Goal: Task Accomplishment & Management: Use online tool/utility

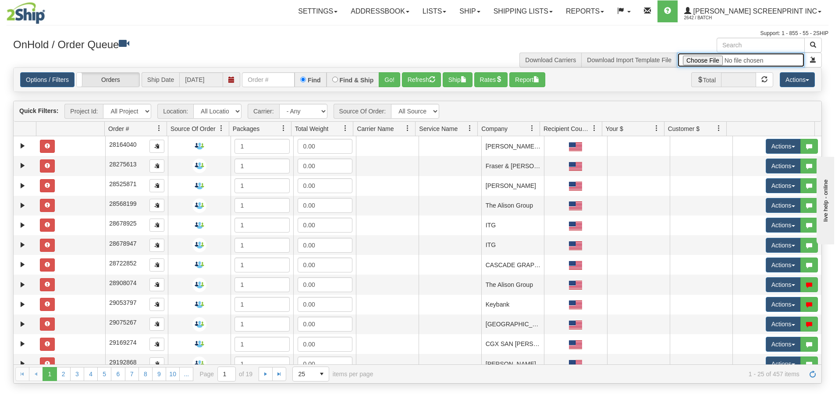
type input "C:\fakepath\2407-050 ALISON SPINDRIFT SHELF STRIPS.xlsx"
click at [814, 63] on button "submit" at bounding box center [814, 60] width 18 height 15
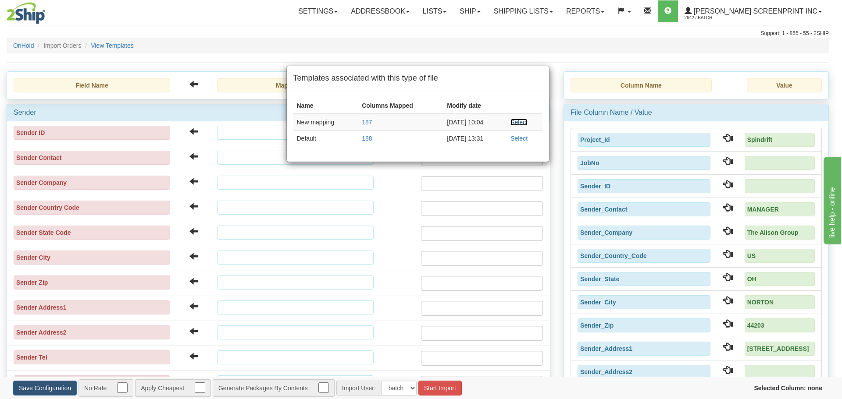
click at [521, 125] on link "Select" at bounding box center [518, 122] width 17 height 7
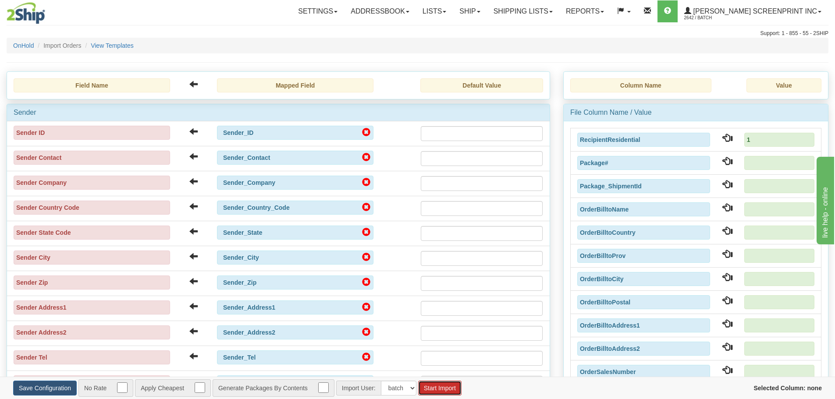
click at [448, 391] on button "Start Import" at bounding box center [439, 388] width 43 height 15
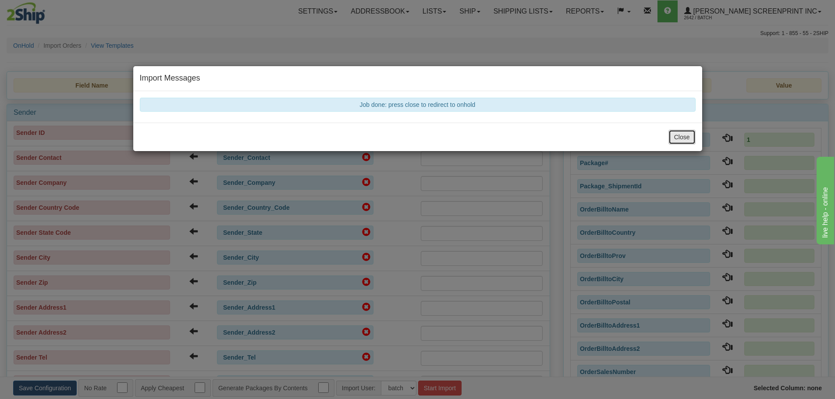
click at [681, 141] on button "Close" at bounding box center [682, 137] width 27 height 15
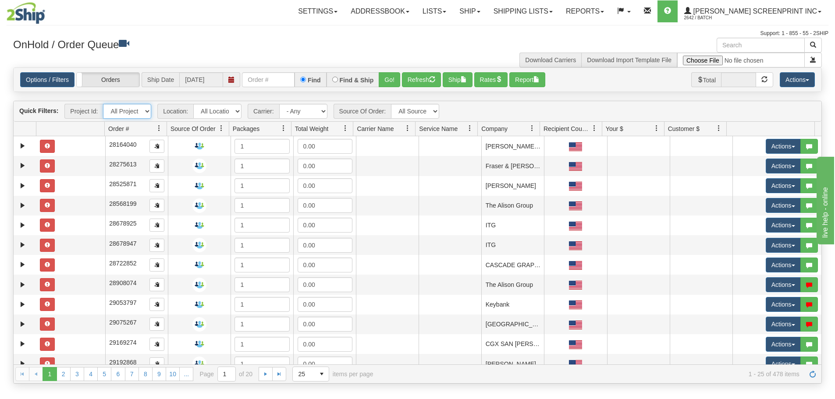
click at [147, 114] on select "All Projects Imagine ShipRequests [DATE] ShipRequests [DATE] ShipRequests [DATE…" at bounding box center [127, 111] width 48 height 15
select select "Spindrift"
click at [103, 104] on select "All Projects Imagine ShipRequests [DATE] ShipRequests [DATE] ShipRequests [DATE…" at bounding box center [127, 111] width 48 height 15
